Goal: Information Seeking & Learning: Learn about a topic

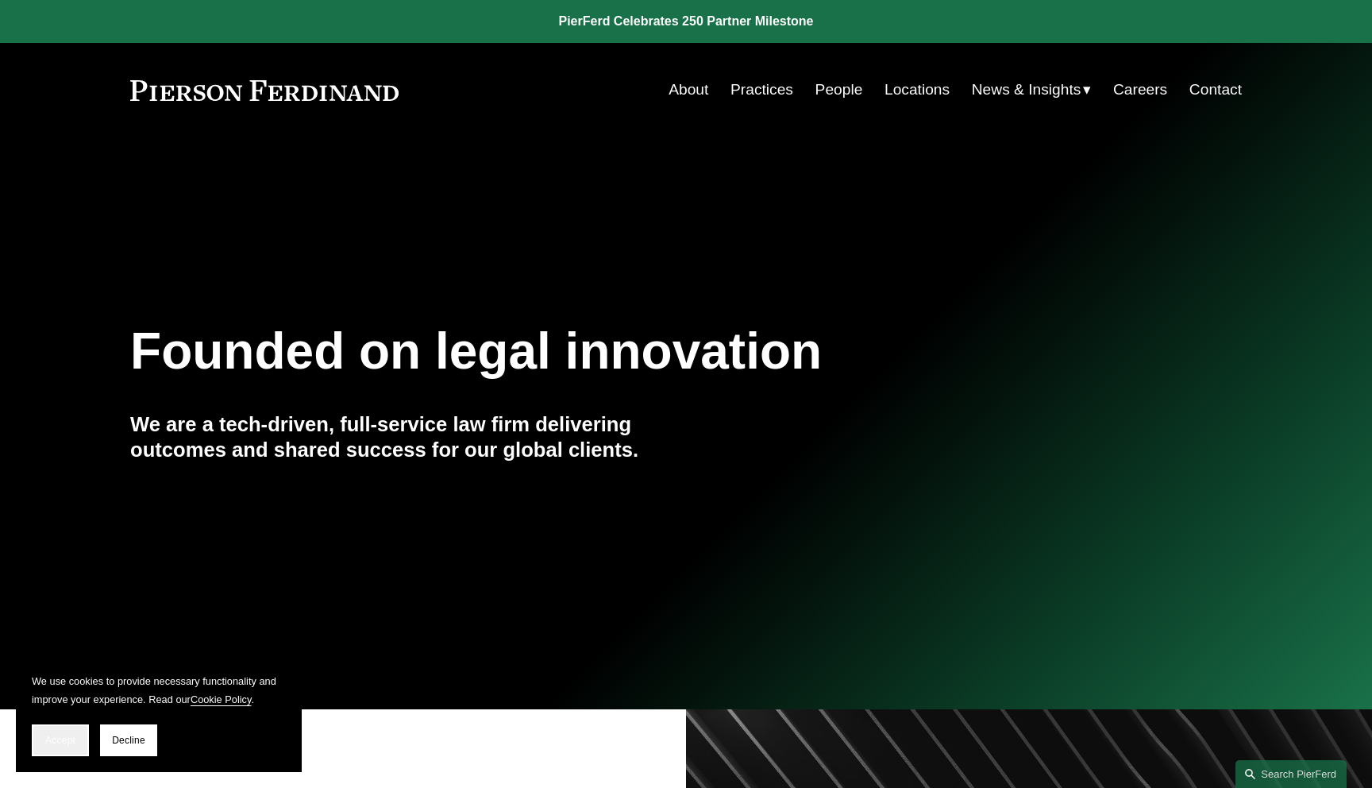
click at [67, 753] on button "Accept" at bounding box center [60, 740] width 57 height 32
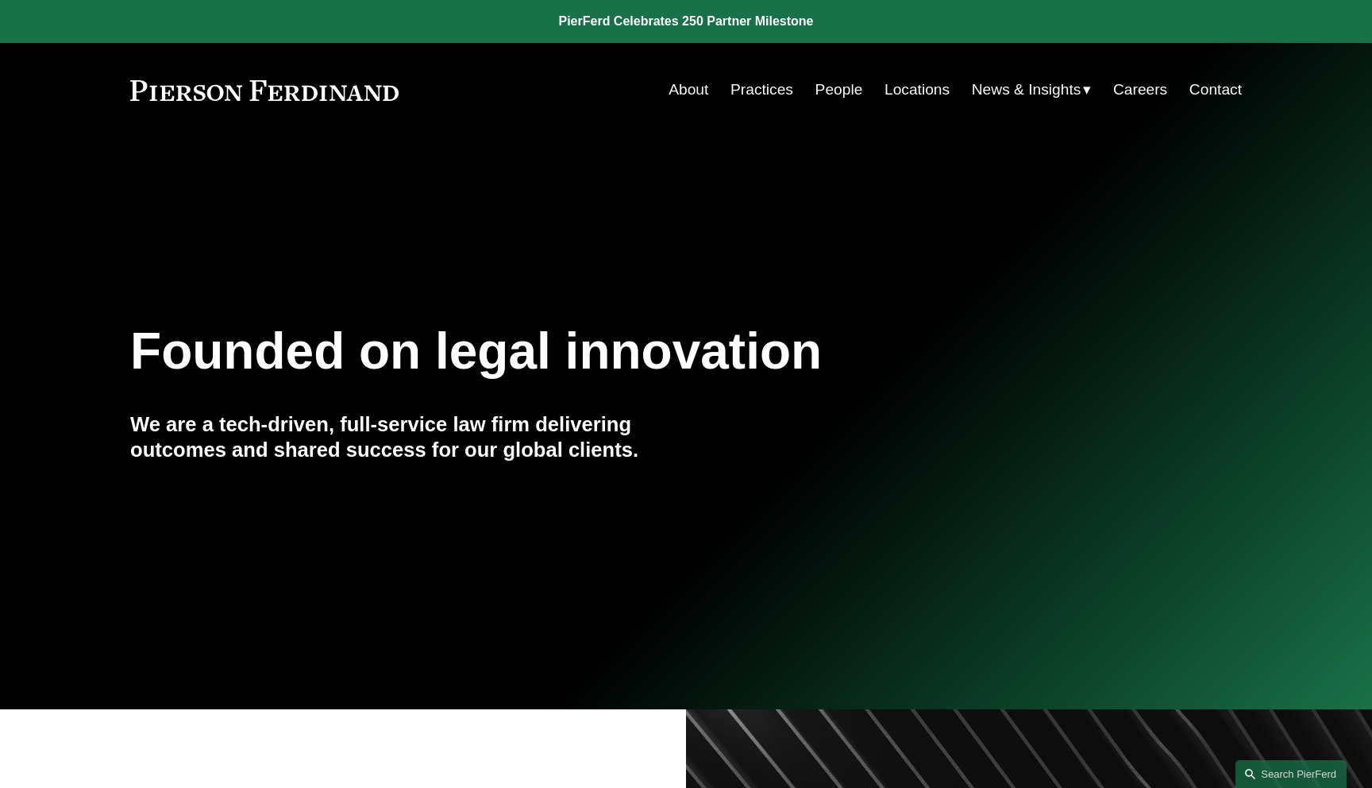
click at [1137, 98] on link "Careers" at bounding box center [1140, 90] width 54 height 30
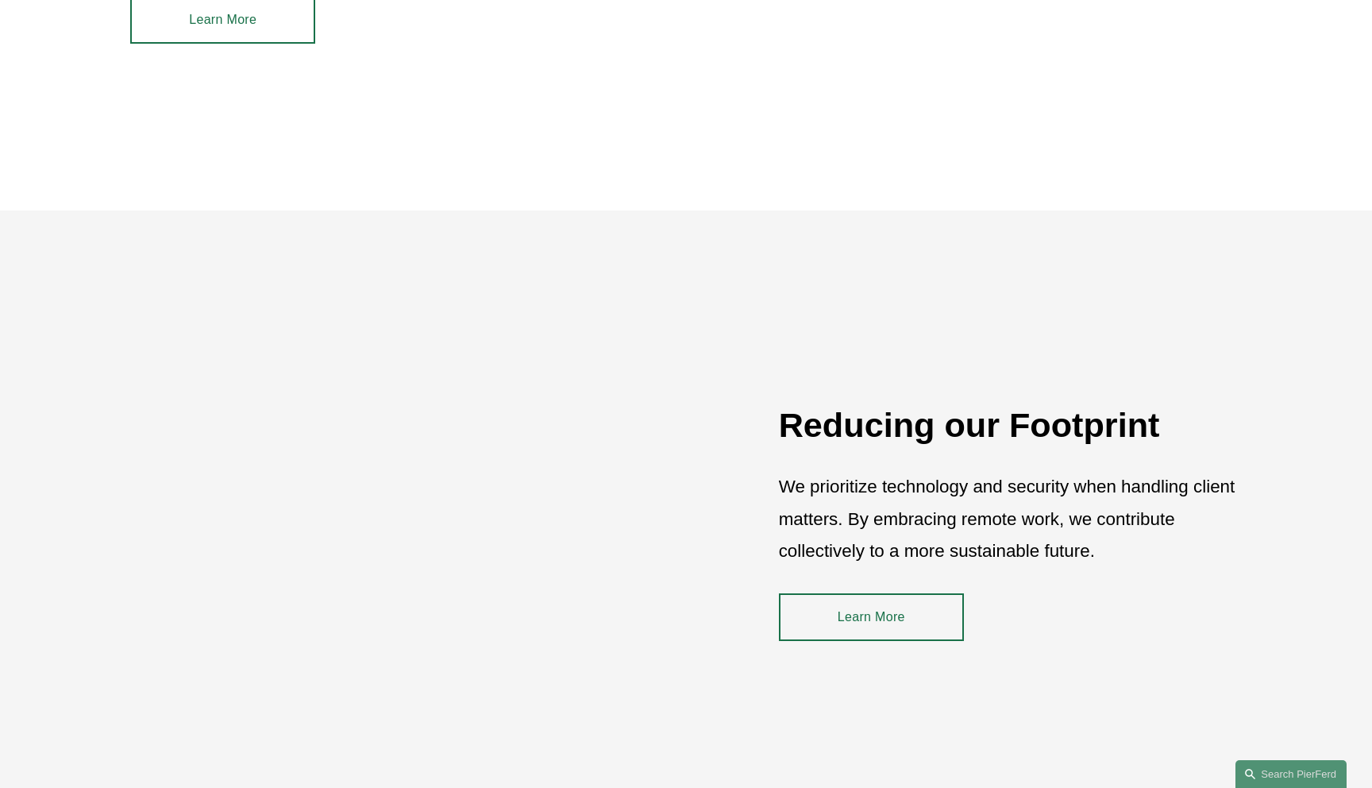
scroll to position [2159, 0]
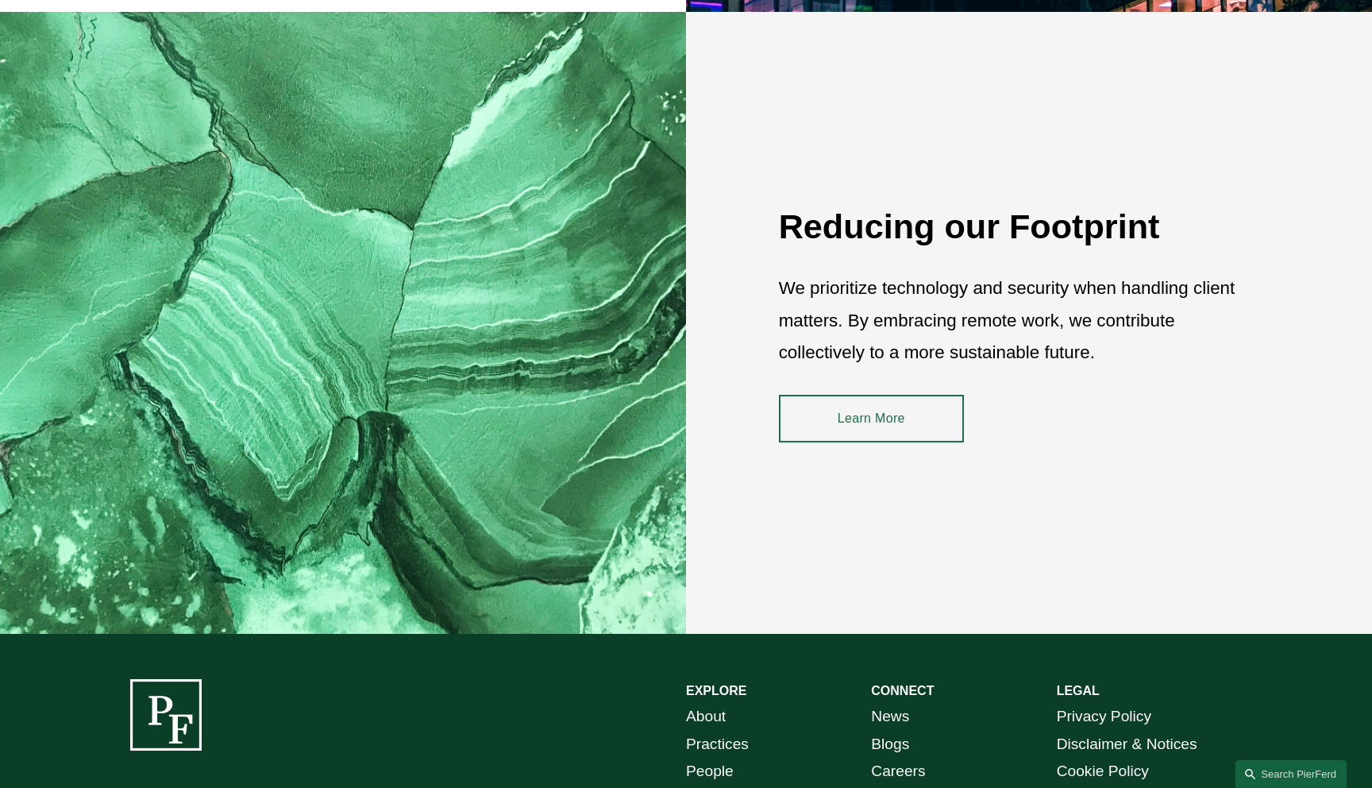
click at [890, 422] on link "Learn More" at bounding box center [871, 419] width 185 height 48
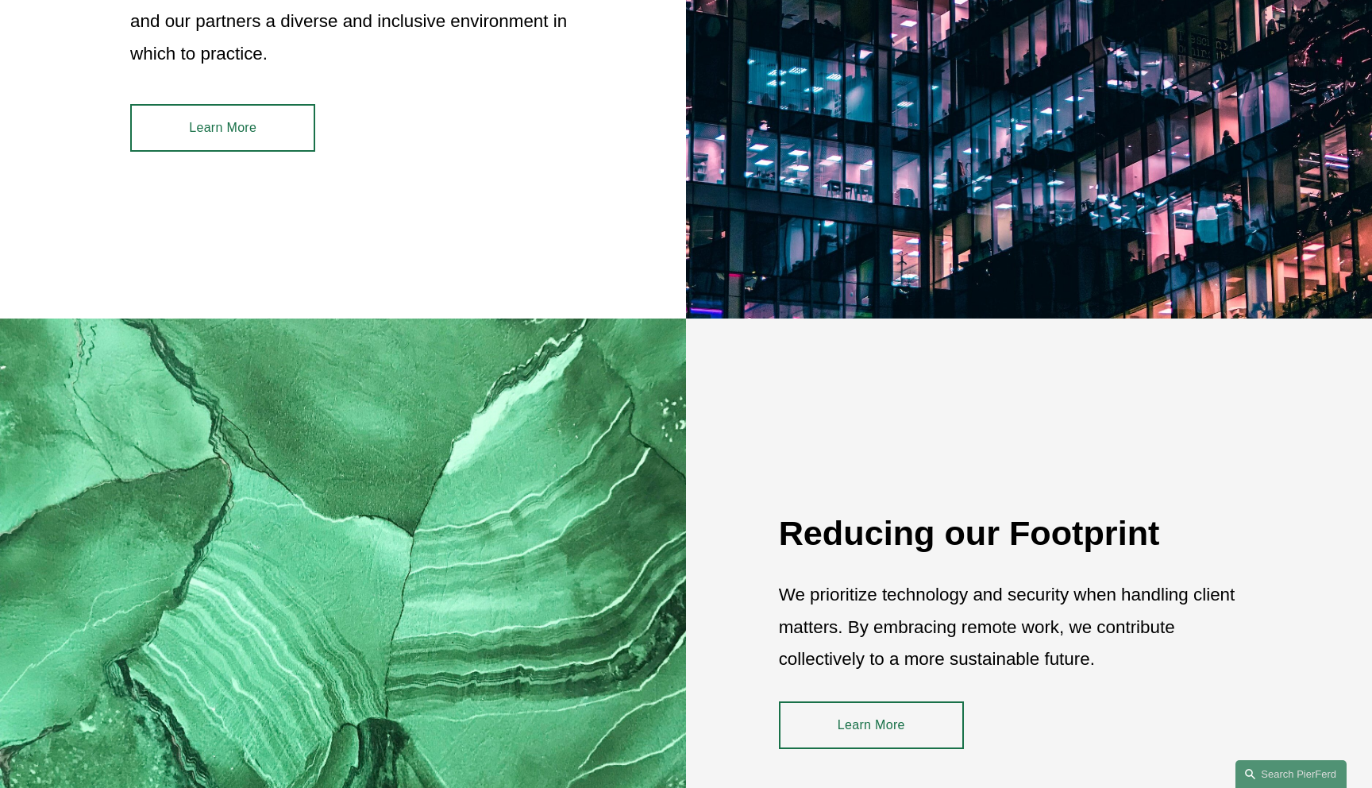
scroll to position [1821, 0]
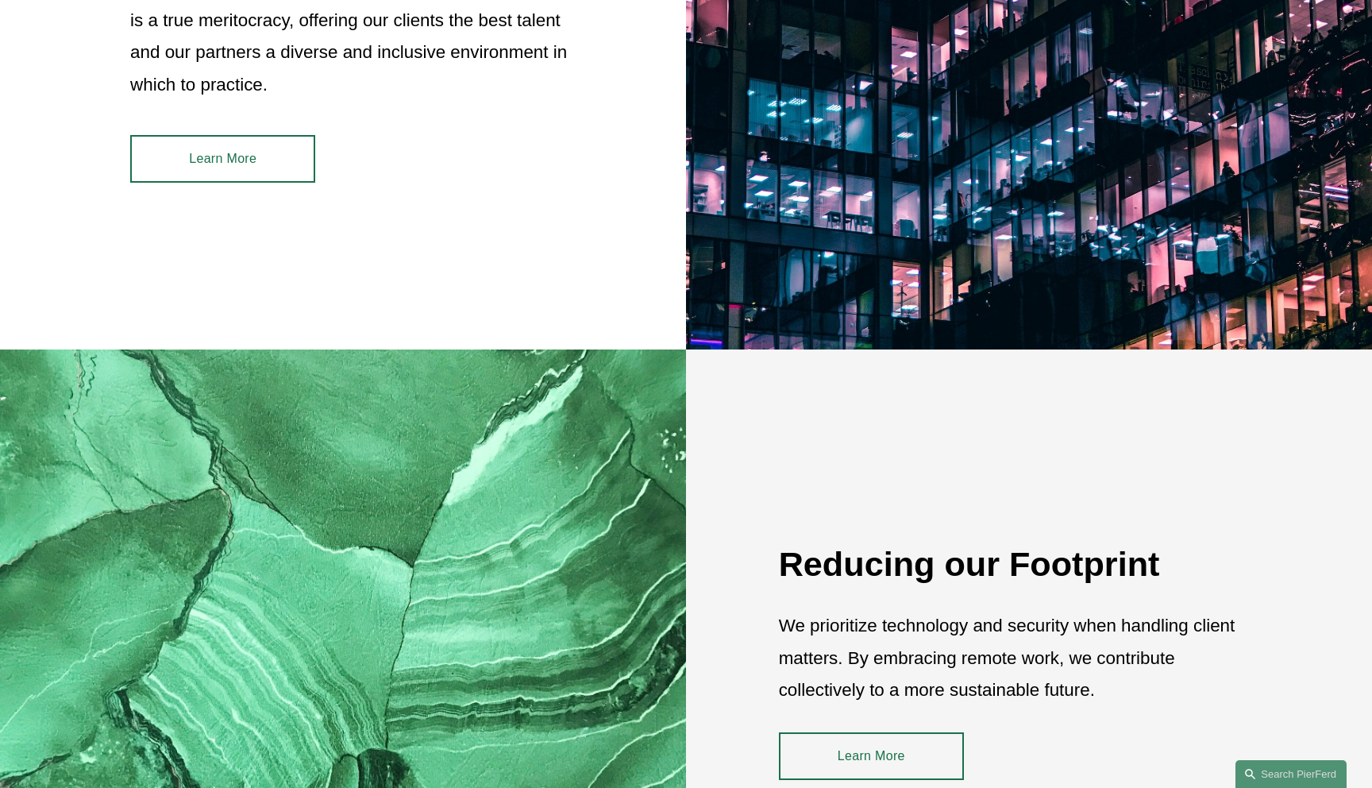
click at [259, 160] on link "Learn More" at bounding box center [222, 159] width 185 height 48
